Goal: Task Accomplishment & Management: Manage account settings

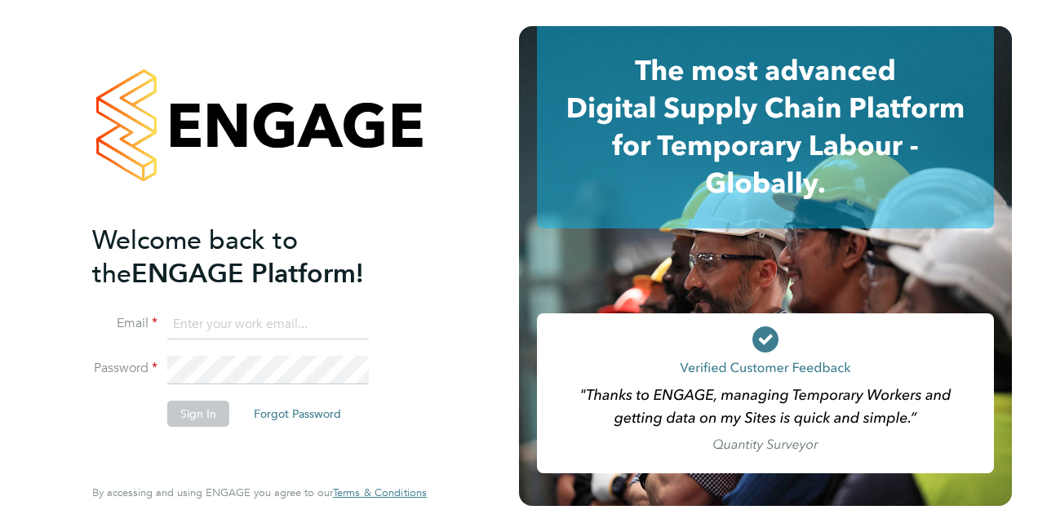
type input "[PERSON_NAME][EMAIL_ADDRESS][PERSON_NAME][DOMAIN_NAME]"
click at [199, 418] on button "Sign In" at bounding box center [198, 414] width 62 height 26
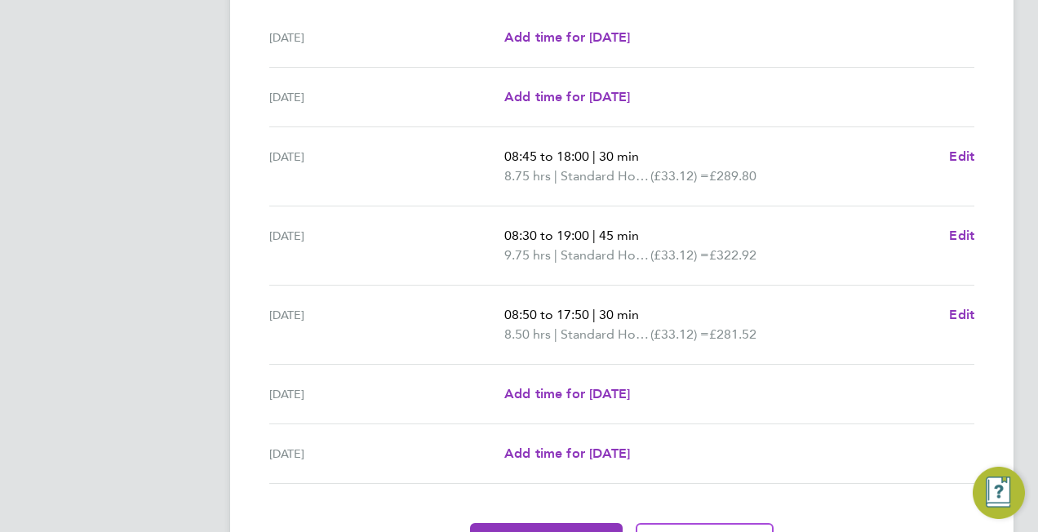
scroll to position [605, 0]
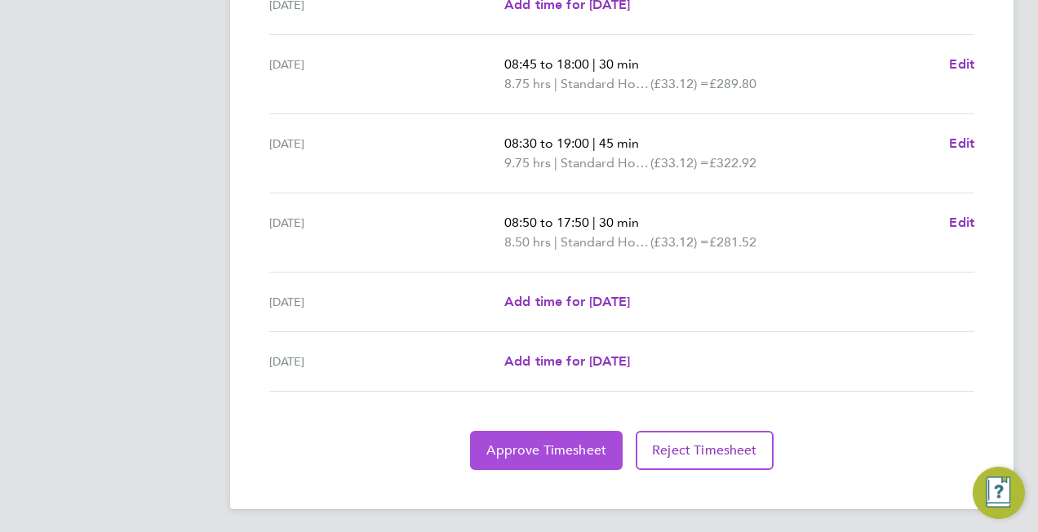
click at [545, 449] on span "Approve Timesheet" at bounding box center [547, 450] width 120 height 16
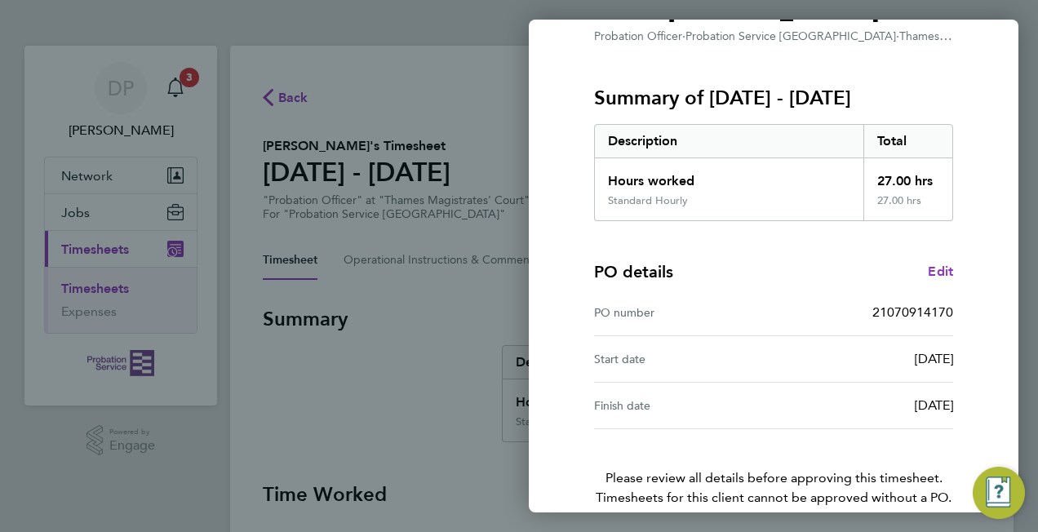
scroll to position [248, 0]
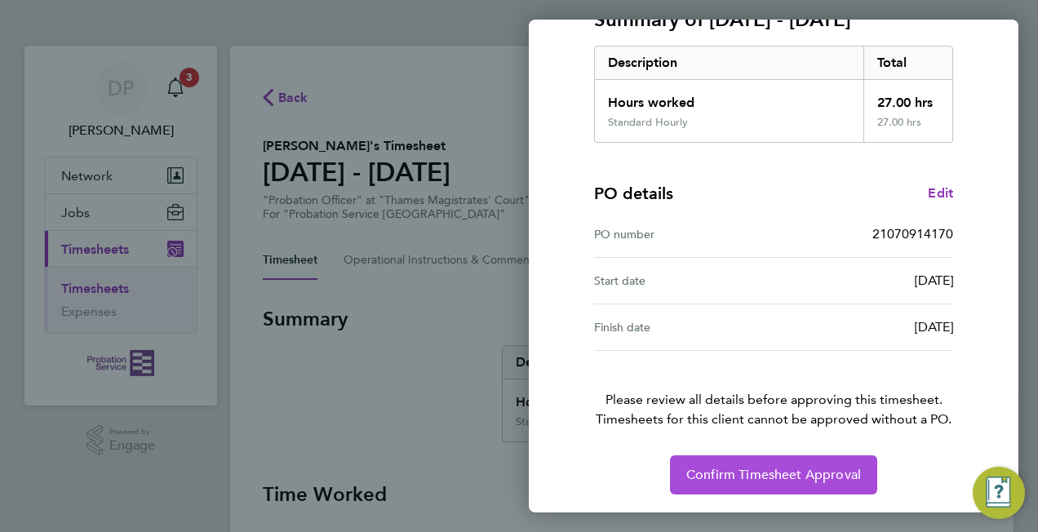
click at [792, 483] on button "Confirm Timesheet Approval" at bounding box center [773, 475] width 207 height 39
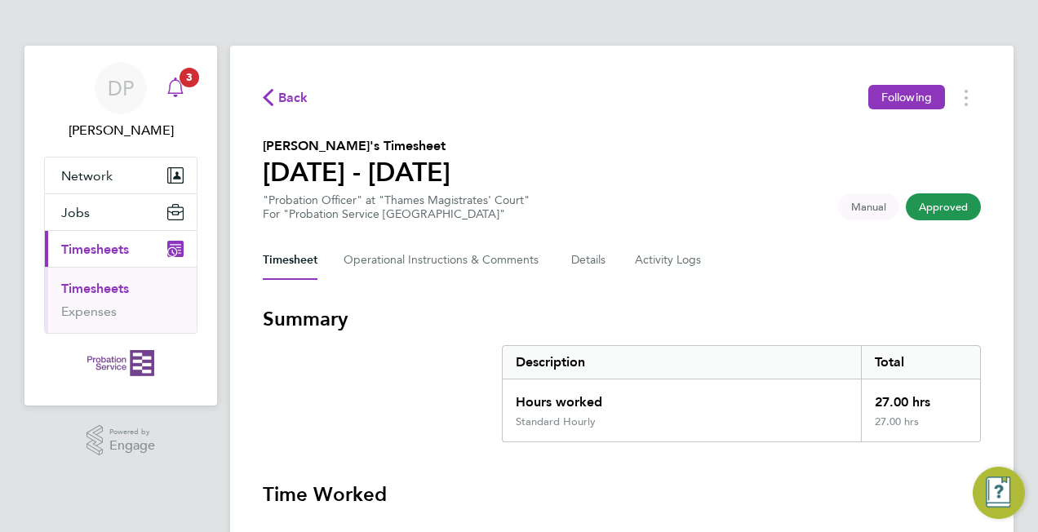
click at [173, 85] on icon "Main navigation" at bounding box center [176, 88] width 20 height 20
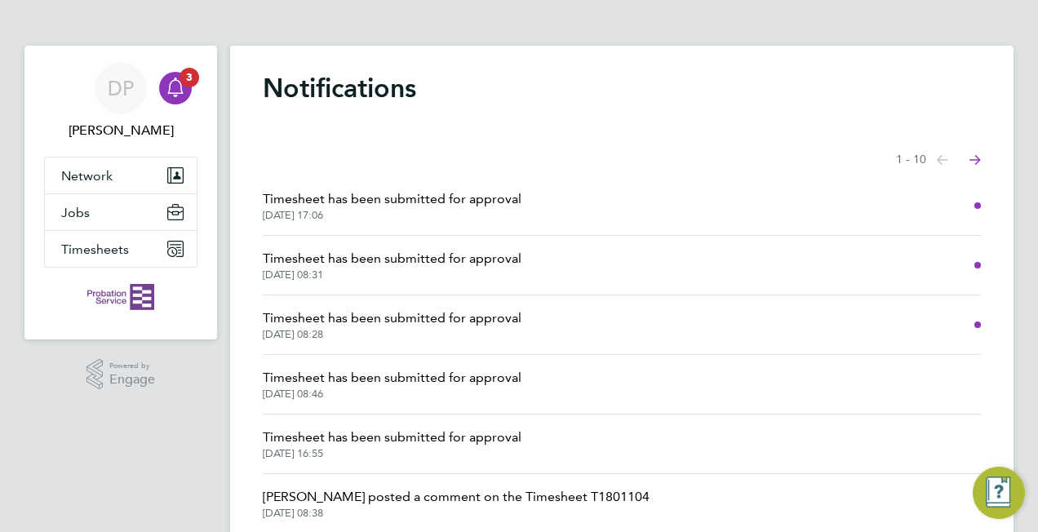
click at [397, 336] on span "[DATE] 08:28" at bounding box center [392, 334] width 259 height 13
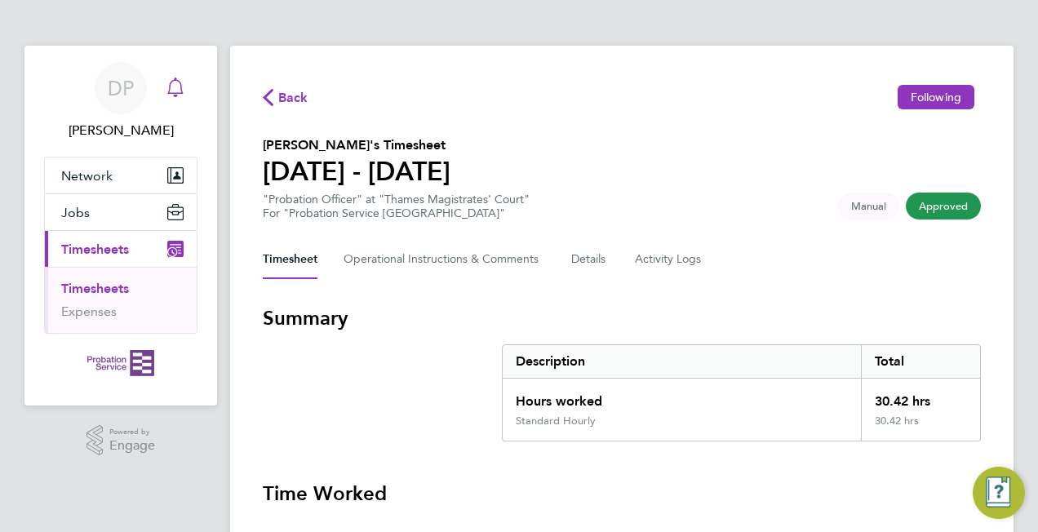
click at [180, 85] on icon "Main navigation" at bounding box center [175, 86] width 16 height 16
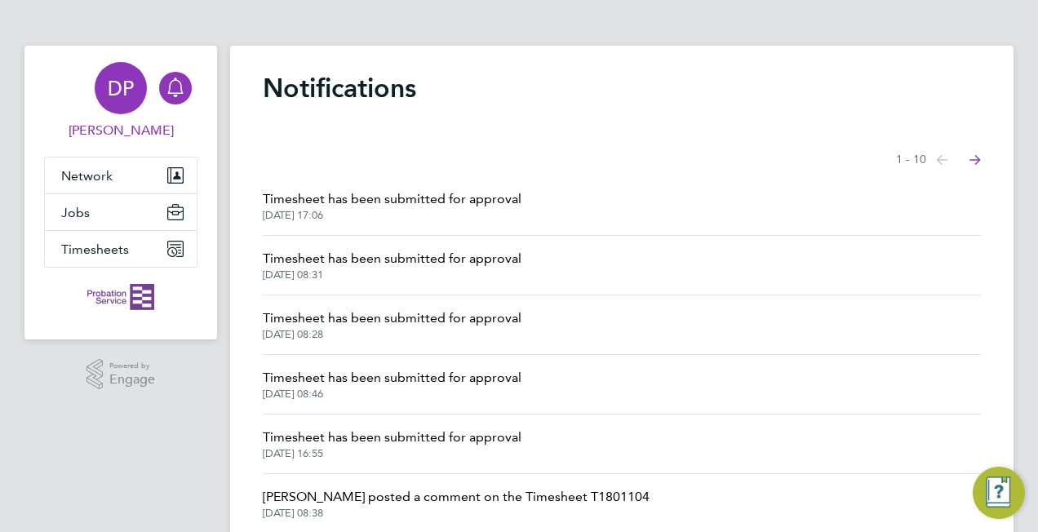
click at [131, 82] on span "DP" at bounding box center [121, 88] width 26 height 21
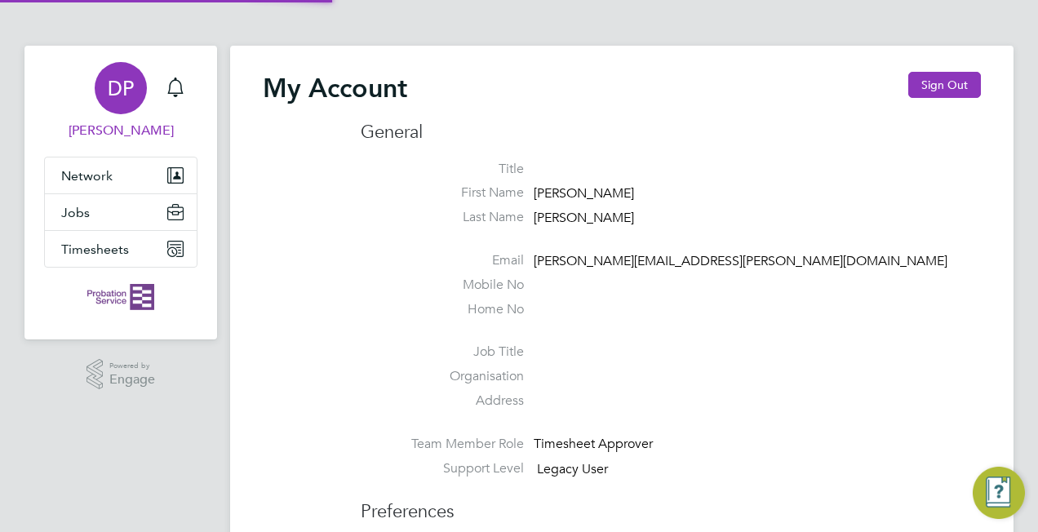
type input "[PERSON_NAME][EMAIL_ADDRESS][PERSON_NAME][DOMAIN_NAME]"
click at [939, 82] on button "Sign Out" at bounding box center [945, 85] width 73 height 26
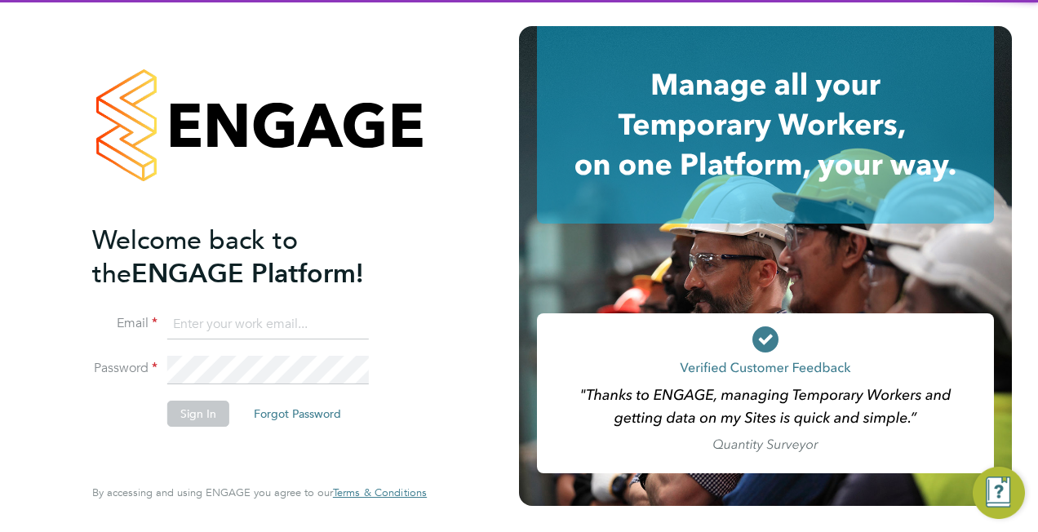
type input "[PERSON_NAME][EMAIL_ADDRESS][PERSON_NAME][DOMAIN_NAME]"
